Goal: Transaction & Acquisition: Subscribe to service/newsletter

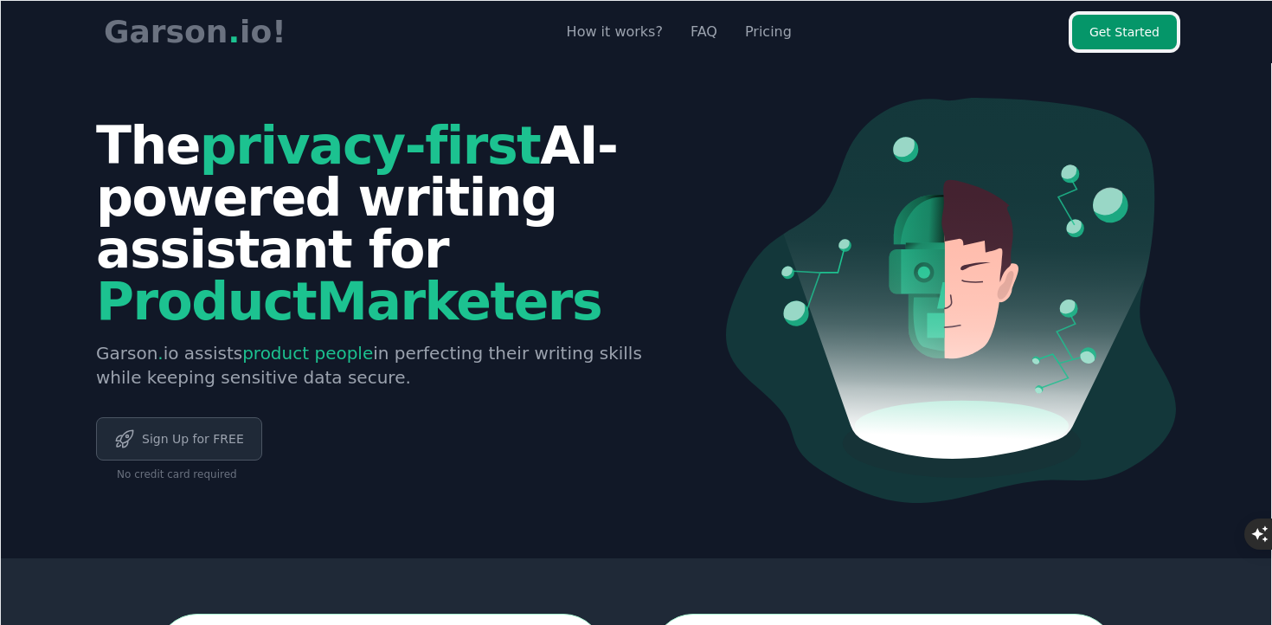
click at [1114, 28] on link "Get Started" at bounding box center [1124, 32] width 105 height 35
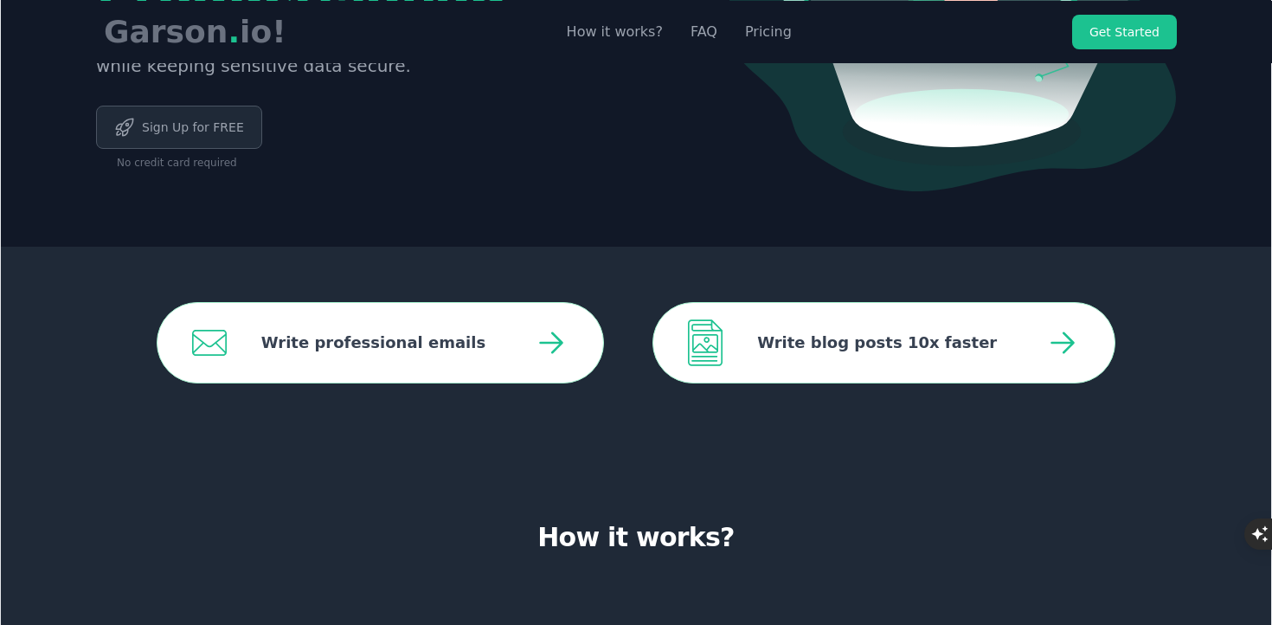
scroll to position [420, 0]
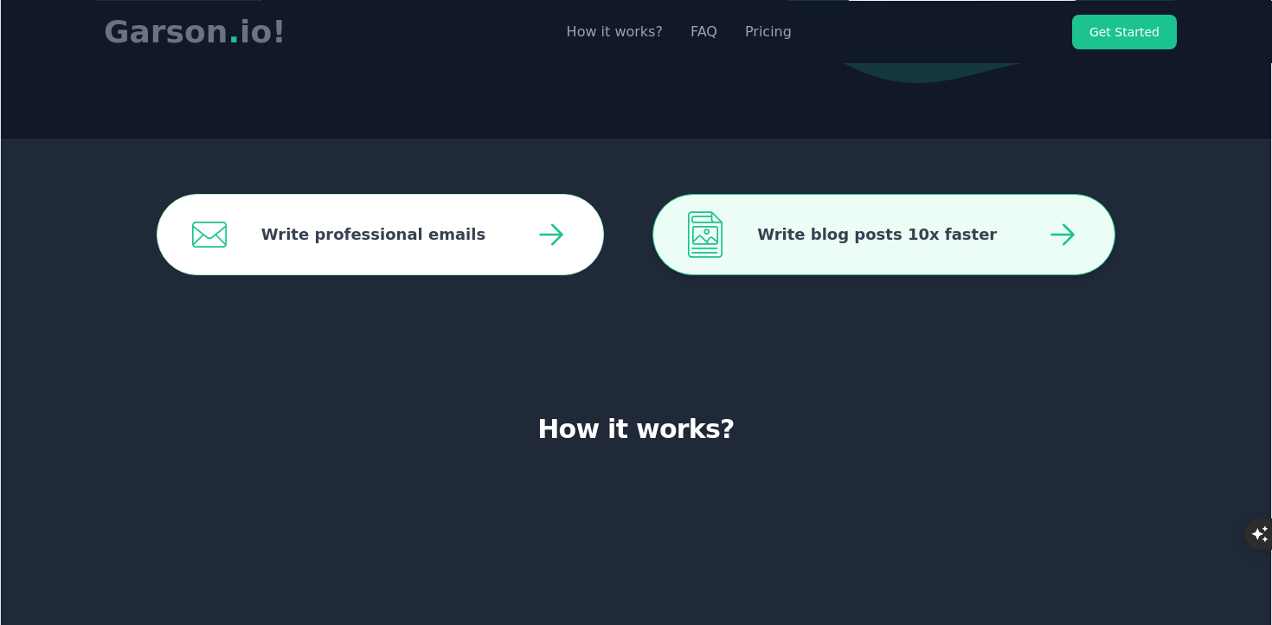
click at [804, 245] on span "Write blog posts 10x faster" at bounding box center [873, 235] width 302 height 80
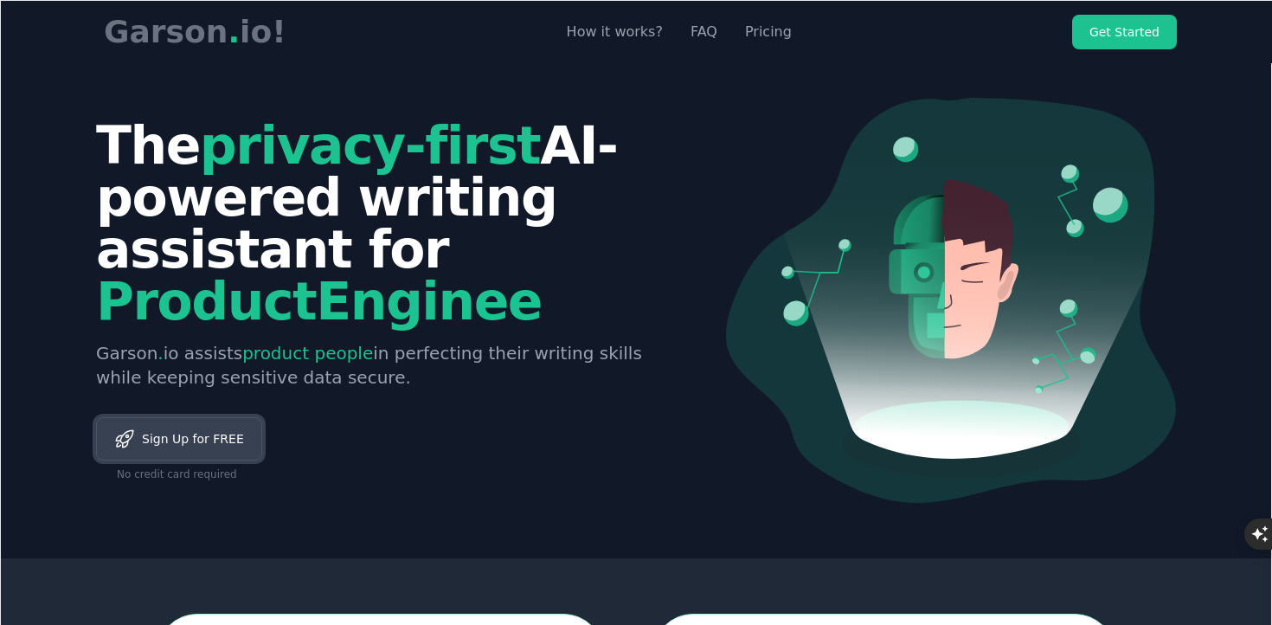
click at [137, 420] on link "Sign Up for FREE" at bounding box center [179, 438] width 166 height 43
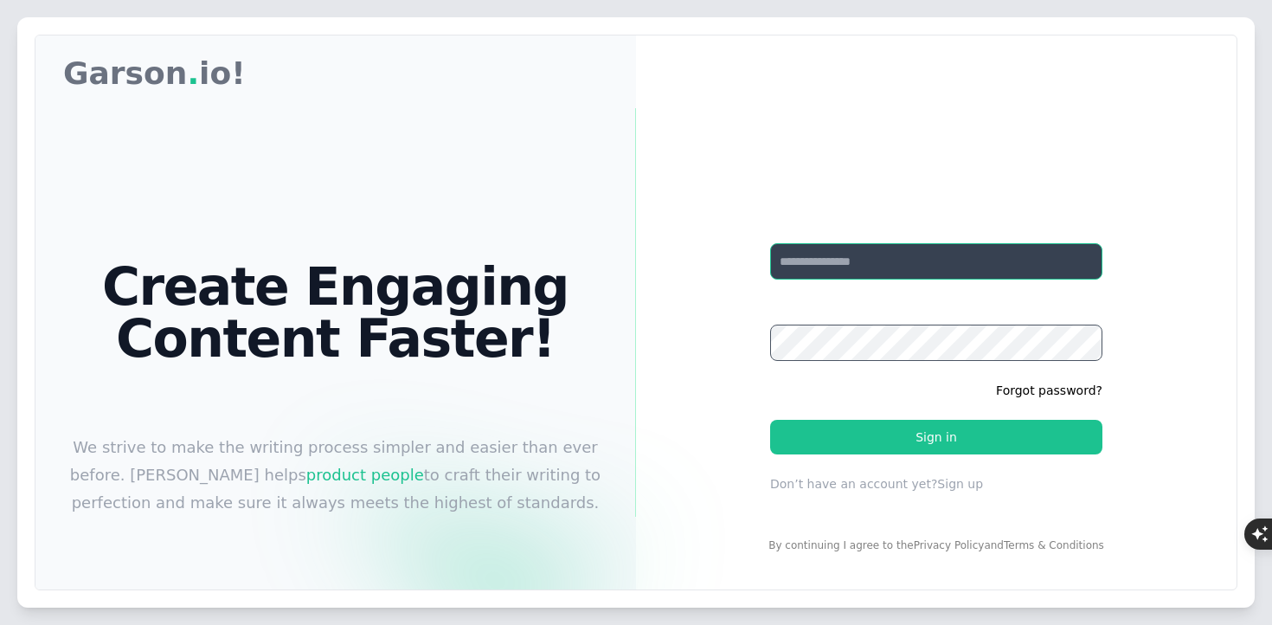
click at [861, 271] on input "Your email" at bounding box center [936, 261] width 332 height 36
type input "**********"
click at [950, 481] on button "Sign up" at bounding box center [960, 483] width 46 height 17
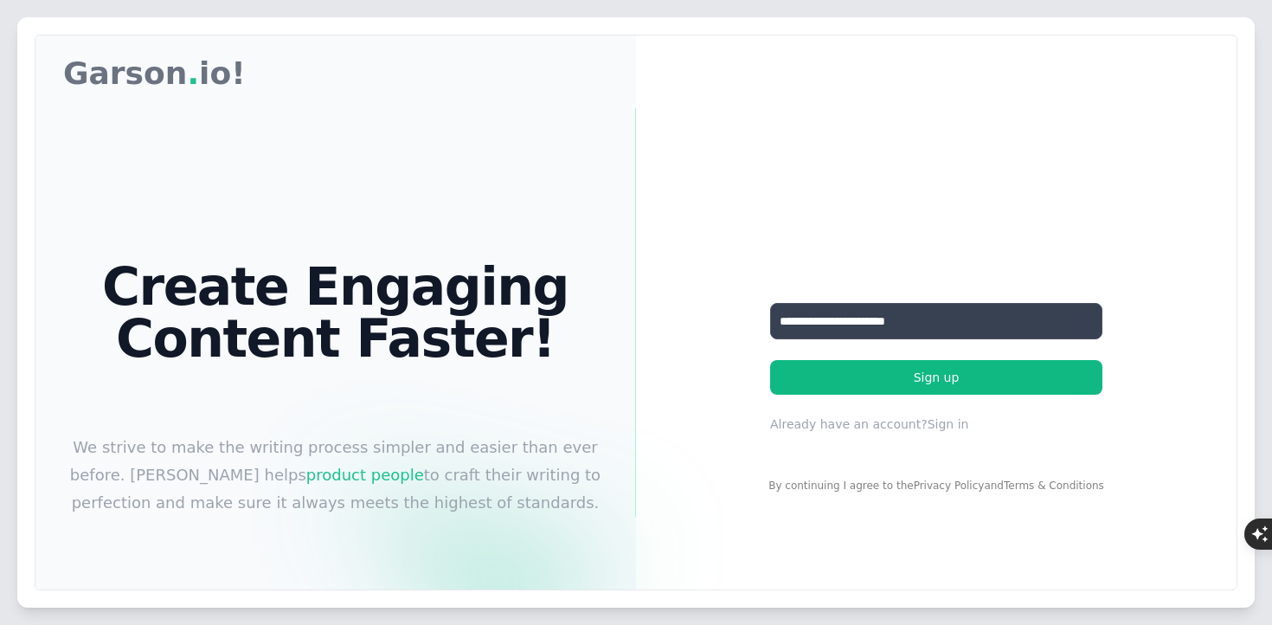
click at [896, 369] on button "Sign up" at bounding box center [936, 377] width 332 height 35
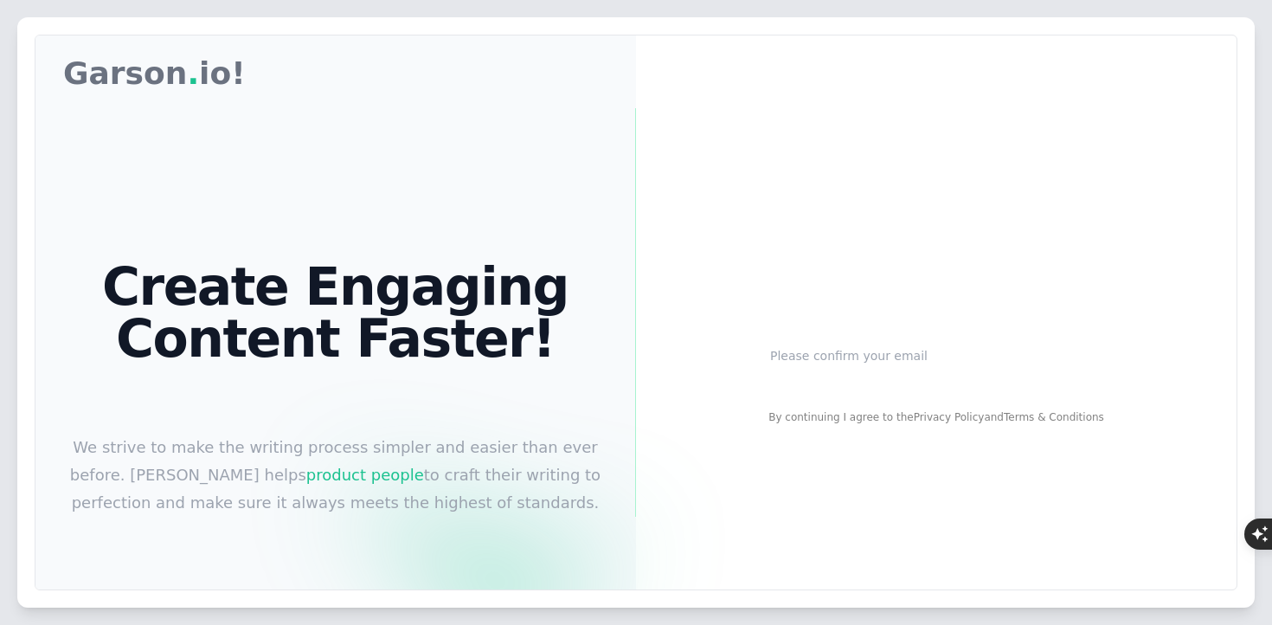
click at [855, 418] on div "By continuing I agree to the Privacy Policy and Terms & Conditions" at bounding box center [936, 408] width 336 height 33
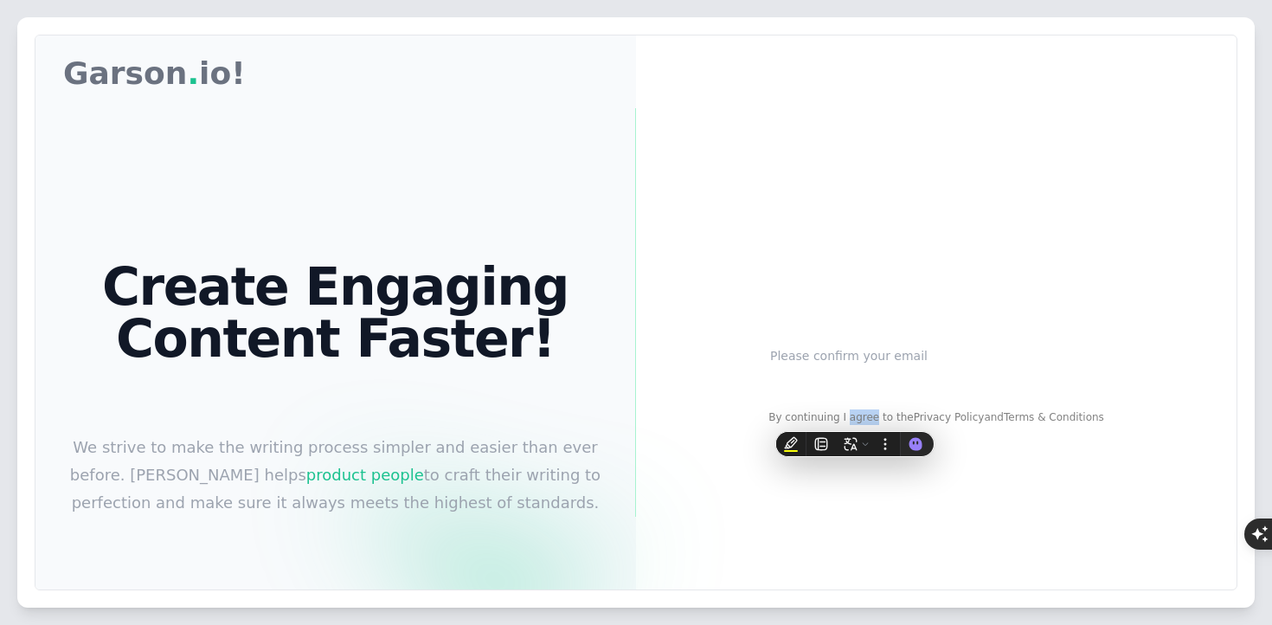
click at [855, 418] on div "By continuing I agree to the Privacy Policy and Terms & Conditions" at bounding box center [936, 408] width 336 height 33
click at [905, 303] on h1 "Email sent" at bounding box center [936, 312] width 332 height 28
